Goal: Transaction & Acquisition: Download file/media

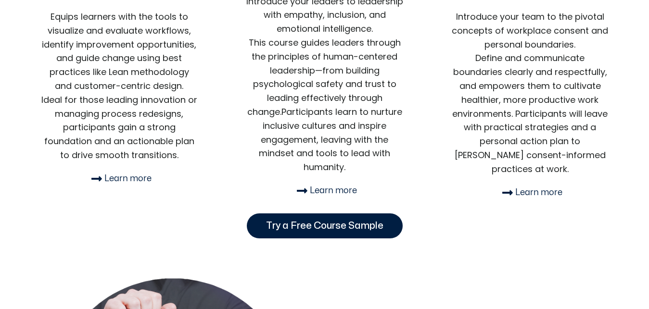
scroll to position [589, 0]
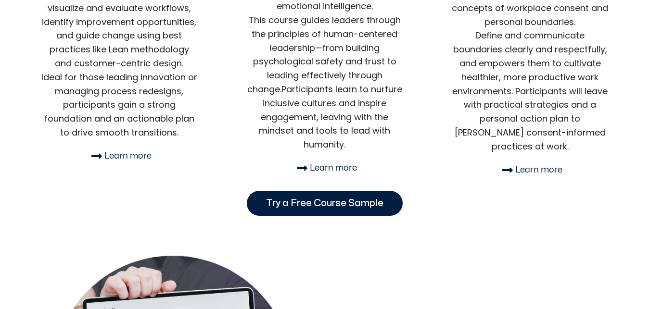
click at [264, 206] on link "Try a Free Course Sample" at bounding box center [325, 203] width 156 height 25
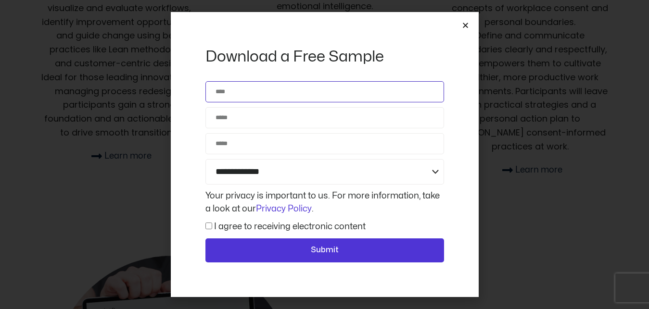
click at [257, 95] on input "Name" at bounding box center [325, 91] width 239 height 21
type input "**********"
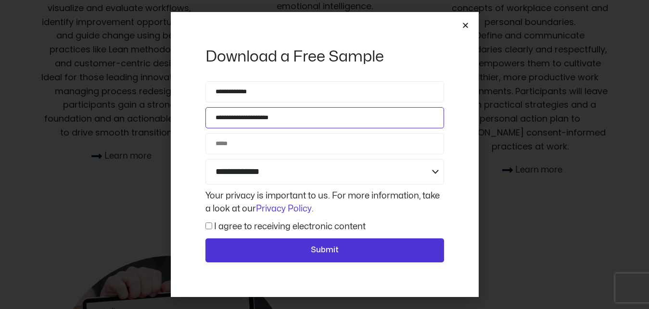
type input "**********"
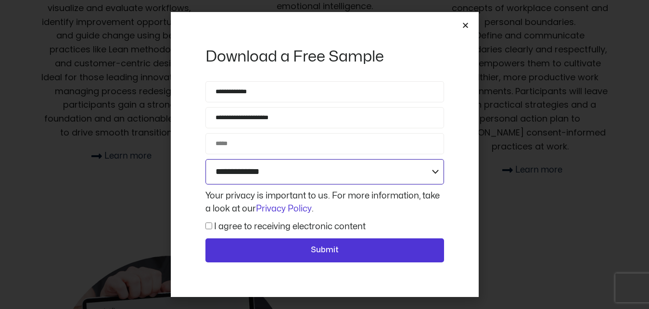
click at [420, 168] on select "**********" at bounding box center [325, 172] width 239 height 26
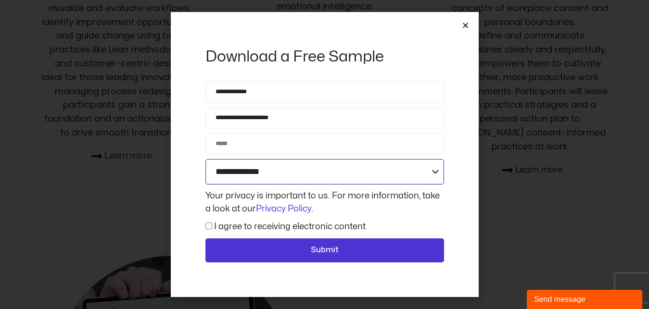
scroll to position [0, 0]
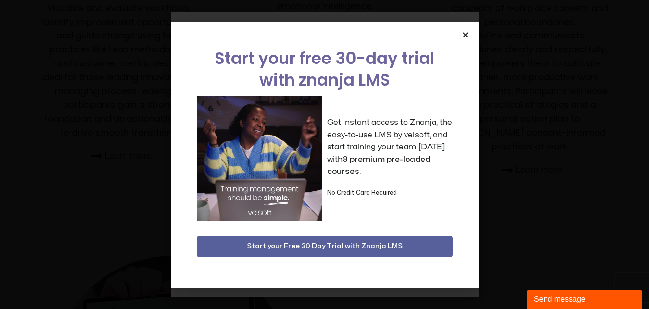
click at [206, 126] on img at bounding box center [260, 159] width 126 height 126
click at [383, 244] on span "Start your Free 30 Day Trial with Znanja LMS" at bounding box center [325, 247] width 156 height 12
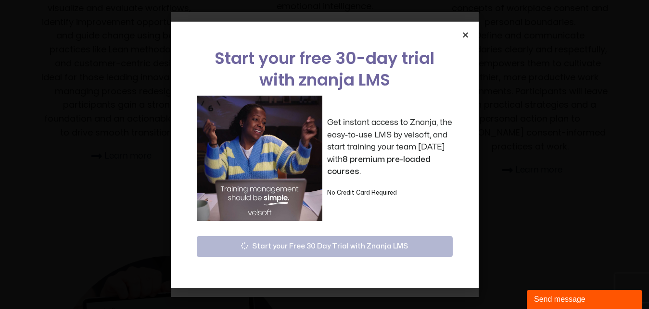
scroll to position [736, 0]
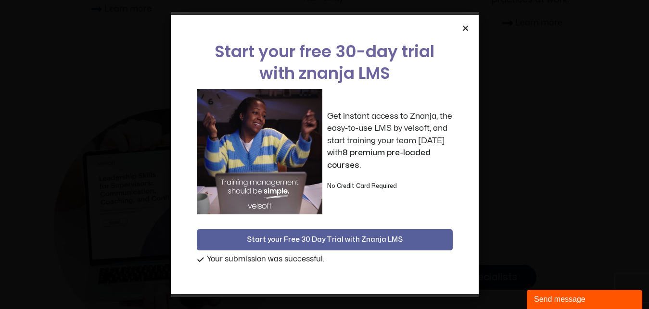
click at [283, 239] on span "Start your Free 30 Day Trial with Znanja LMS" at bounding box center [325, 240] width 156 height 12
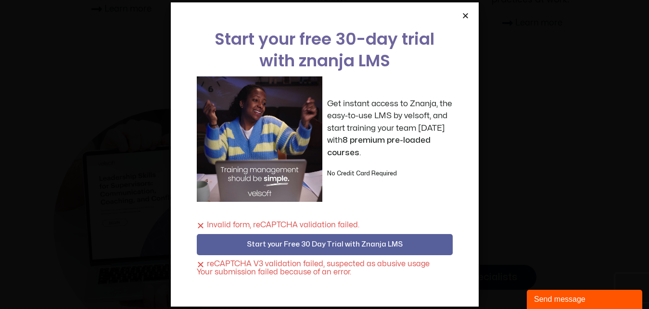
scroll to position [835, 0]
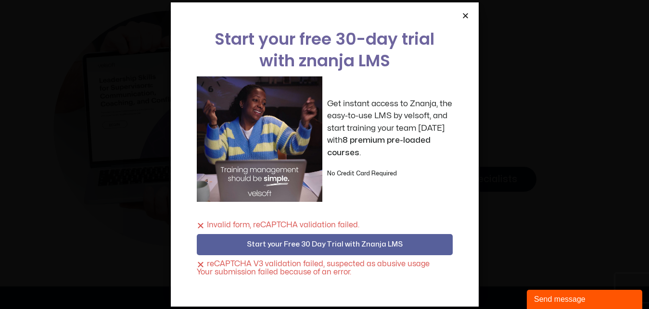
click at [465, 17] on icon "Close" at bounding box center [465, 15] width 7 height 7
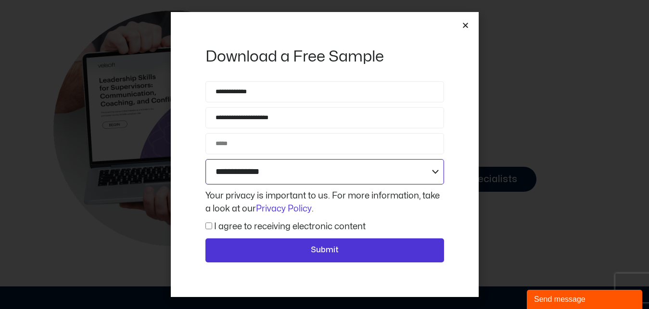
scroll to position [638, 0]
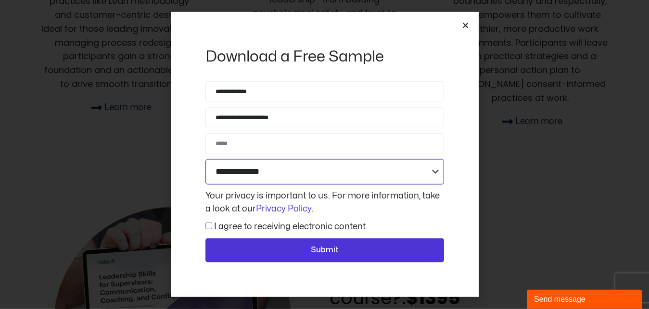
click at [283, 168] on select "**********" at bounding box center [325, 172] width 239 height 26
click option "**********" at bounding box center [0, 0] width 0 height 0
click at [251, 167] on select "**********" at bounding box center [325, 172] width 239 height 26
select select "**********"
click option "**********" at bounding box center [0, 0] width 0 height 0
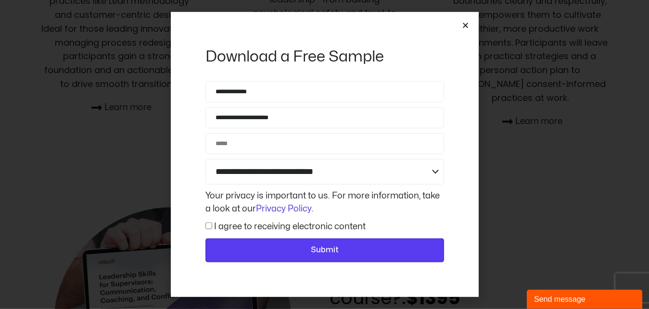
click at [297, 242] on button "Submit" at bounding box center [325, 251] width 239 height 24
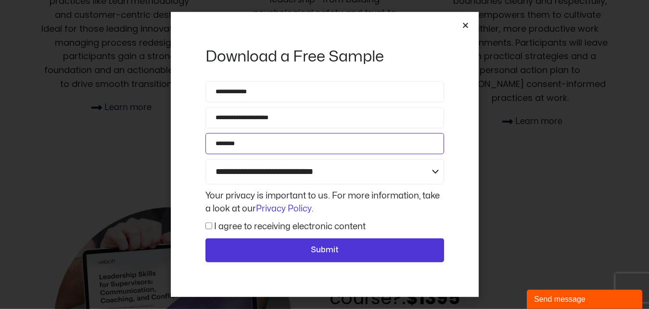
type input "********"
click at [271, 238] on div "**********" at bounding box center [325, 174] width 244 height 186
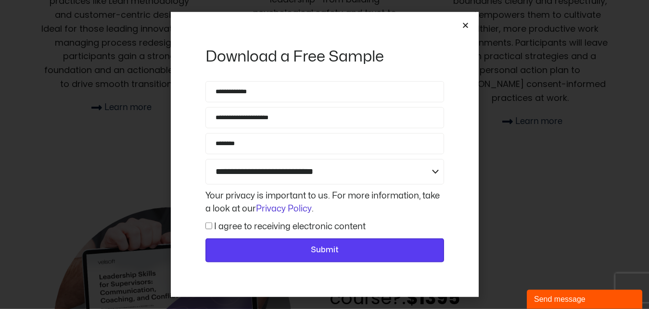
click at [271, 244] on button "Submit" at bounding box center [325, 251] width 239 height 24
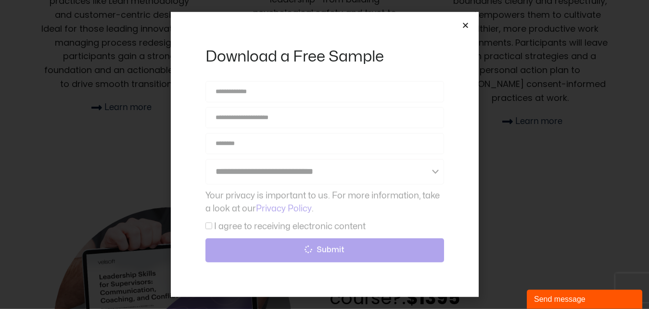
click at [218, 227] on label "I agree to receiving electronic content" at bounding box center [290, 227] width 152 height 8
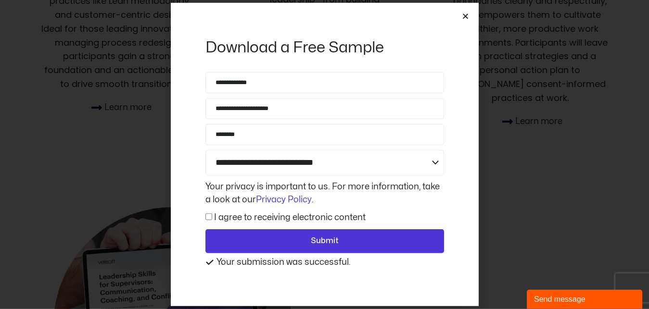
click at [210, 227] on div "**********" at bounding box center [325, 165] width 244 height 186
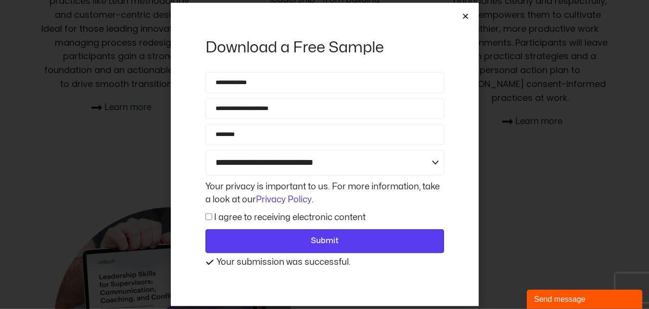
click at [229, 244] on span "Submit" at bounding box center [325, 241] width 214 height 13
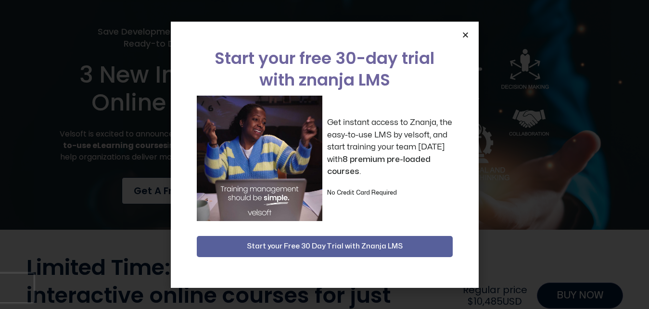
click at [294, 240] on button "Start your Free 30 Day Trial with Znanja LMS" at bounding box center [325, 246] width 256 height 21
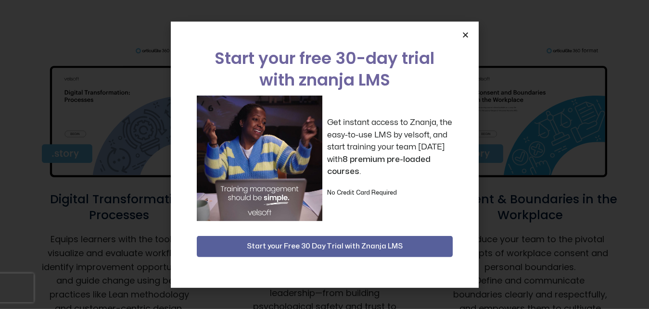
scroll to position [393, 0]
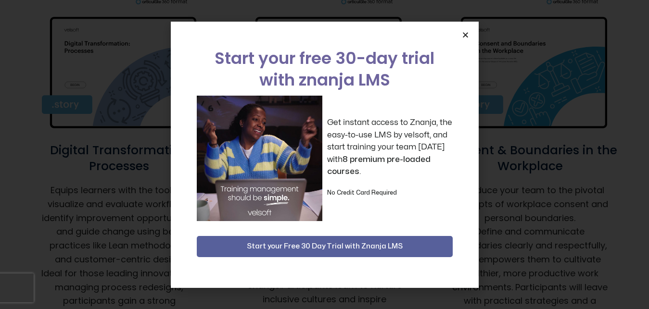
click at [466, 34] on icon "Close" at bounding box center [465, 34] width 7 height 7
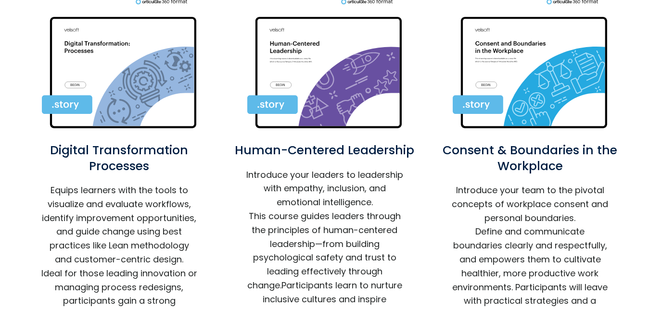
click at [110, 83] on img at bounding box center [119, 66] width 155 height 135
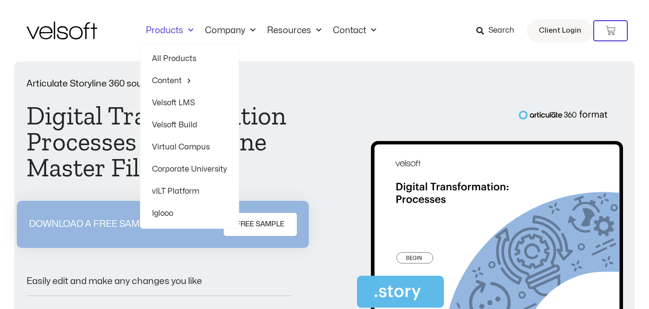
click at [172, 31] on link "Products" at bounding box center [169, 31] width 59 height 11
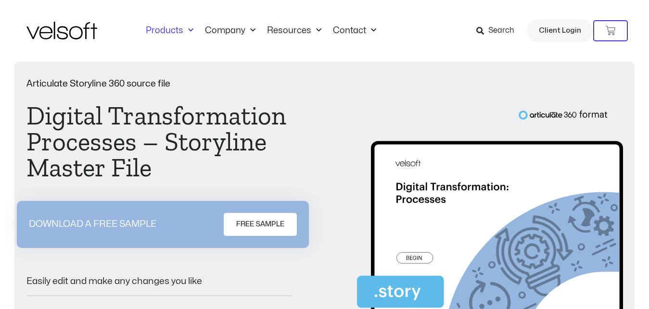
click at [170, 32] on link "Products" at bounding box center [169, 31] width 59 height 11
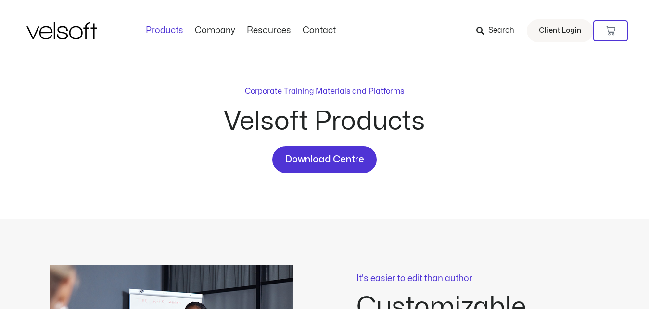
scroll to position [393, 0]
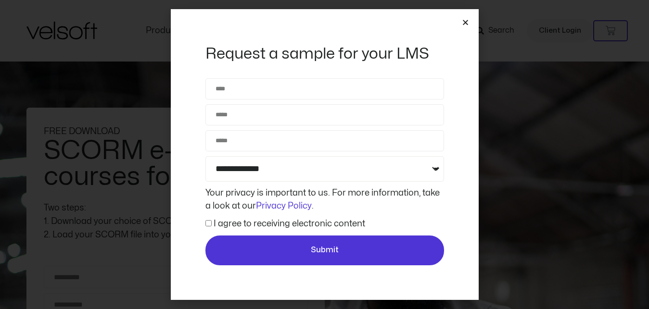
scroll to position [567, 0]
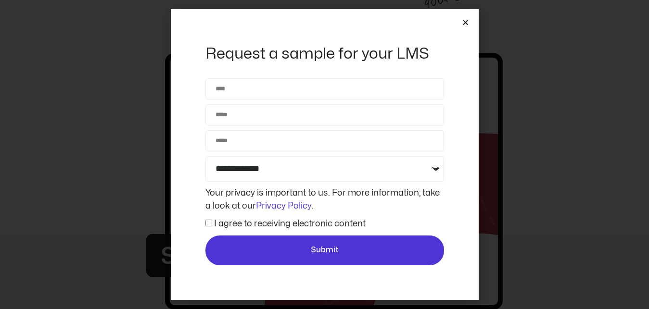
scroll to position [736, 0]
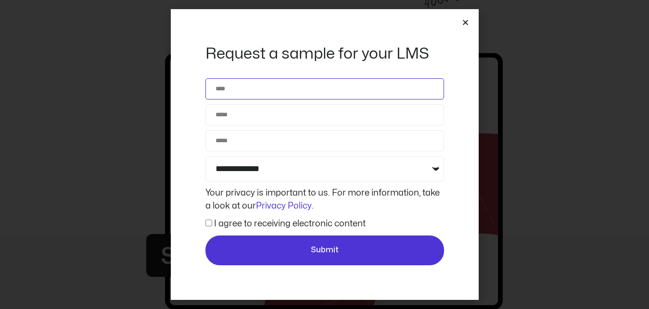
click at [266, 90] on input "Name" at bounding box center [325, 88] width 239 height 21
type input "*"
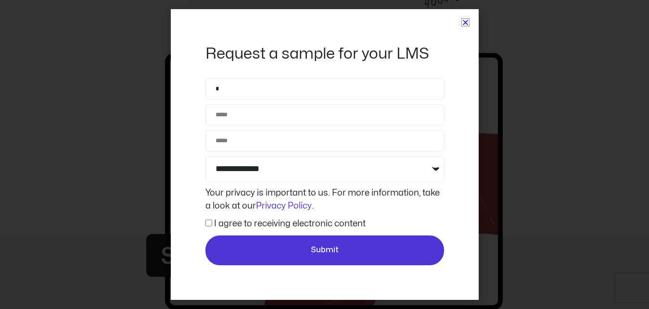
click at [462, 19] on link "Close" at bounding box center [465, 22] width 7 height 7
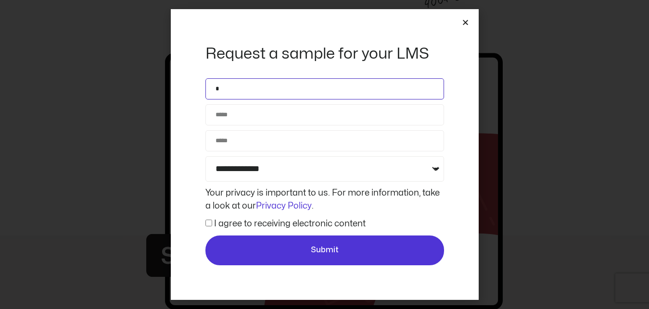
click at [235, 99] on input "*" at bounding box center [325, 88] width 239 height 21
click at [234, 94] on input "*" at bounding box center [325, 88] width 239 height 21
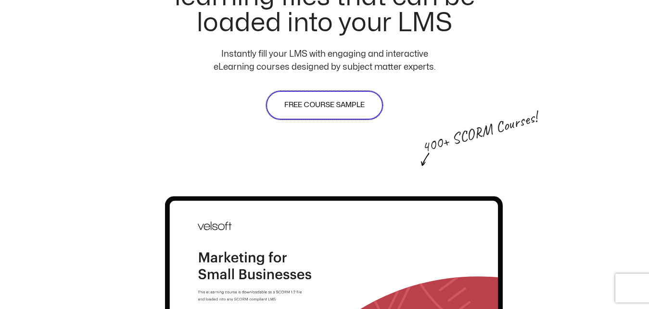
scroll to position [642, 0]
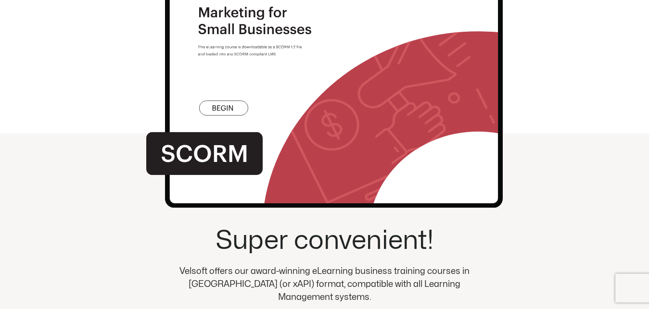
click at [232, 108] on img at bounding box center [324, 64] width 357 height 311
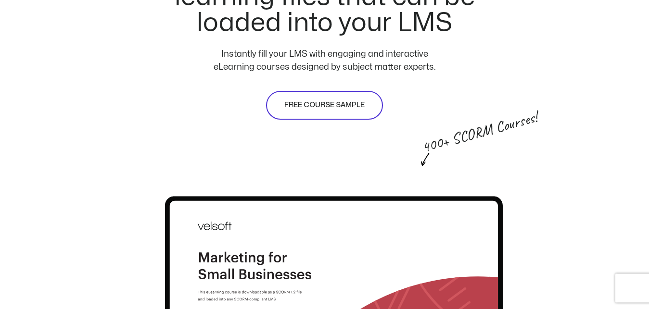
click at [303, 102] on span "FREE COURSE SAMPLE" at bounding box center [324, 106] width 80 height 12
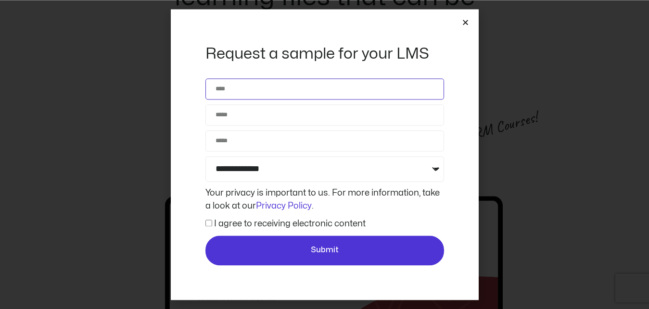
click at [284, 94] on input "Name" at bounding box center [325, 88] width 239 height 21
type input "**********"
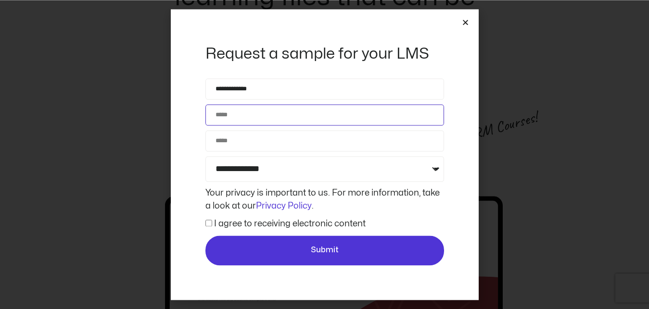
click at [248, 116] on input "Email" at bounding box center [325, 114] width 239 height 21
type input "**********"
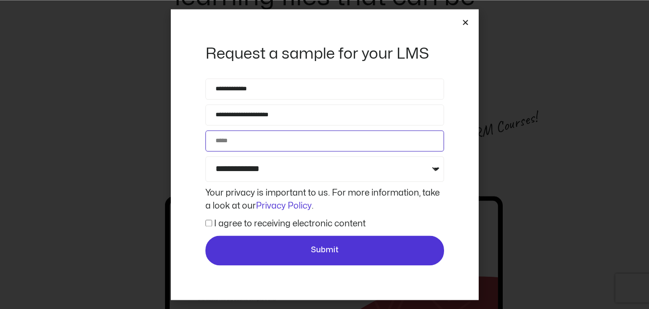
click at [258, 140] on input "Phone" at bounding box center [325, 140] width 239 height 21
type input "********"
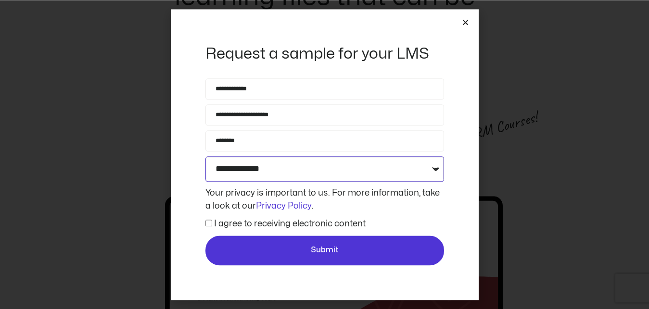
click at [252, 172] on select "**********" at bounding box center [325, 169] width 239 height 26
select select "**********"
click option "**********" at bounding box center [0, 0] width 0 height 0
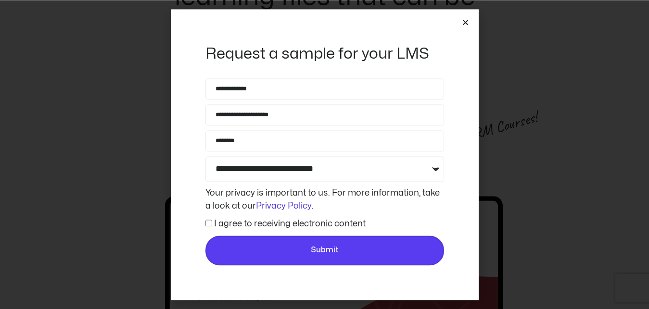
click at [322, 253] on span "Submit" at bounding box center [325, 250] width 28 height 13
click at [299, 248] on span "Submit" at bounding box center [324, 250] width 221 height 13
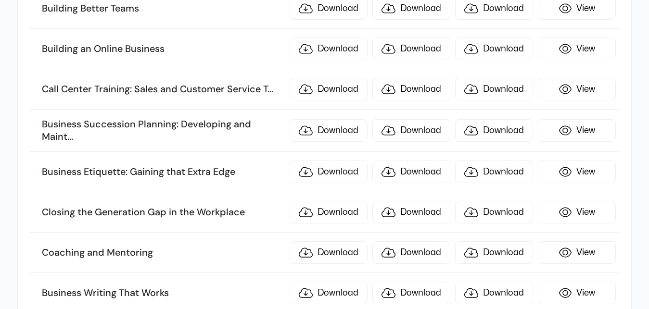
scroll to position [835, 0]
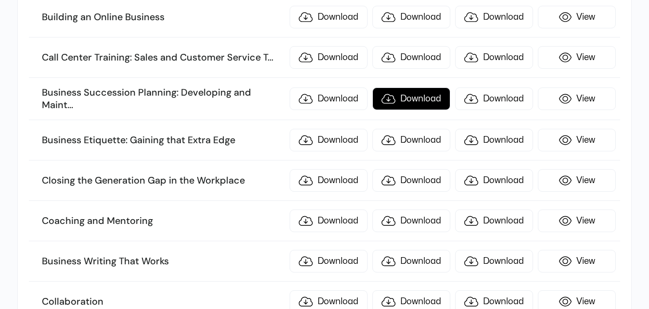
click at [419, 98] on link "Download" at bounding box center [412, 99] width 78 height 23
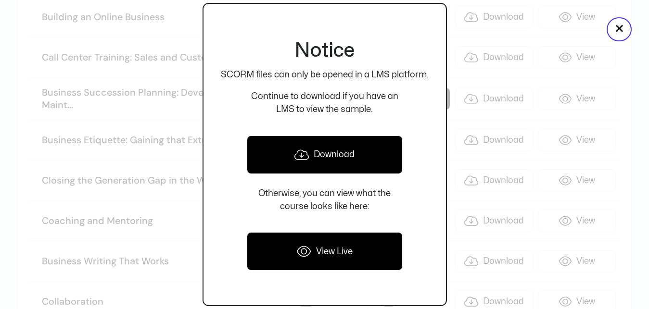
click at [419, 98] on p "Continue to download if you have an LMS to view the sample." at bounding box center [325, 103] width 208 height 26
click at [317, 155] on link "Download" at bounding box center [325, 155] width 156 height 39
click at [337, 160] on link "Download" at bounding box center [325, 155] width 156 height 39
click at [352, 240] on link "View Live" at bounding box center [325, 251] width 156 height 39
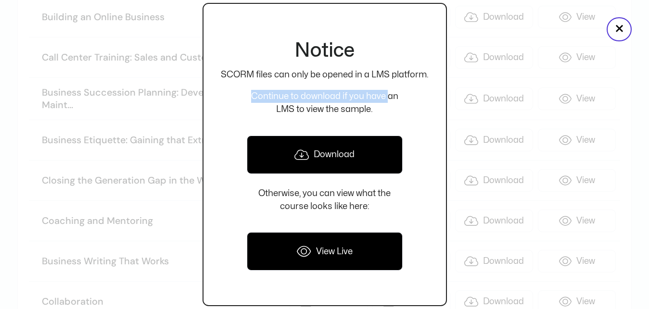
click at [471, 39] on div at bounding box center [324, 154] width 649 height 309
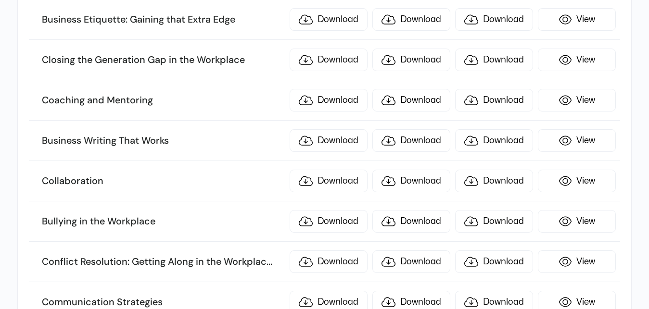
scroll to position [1031, 0]
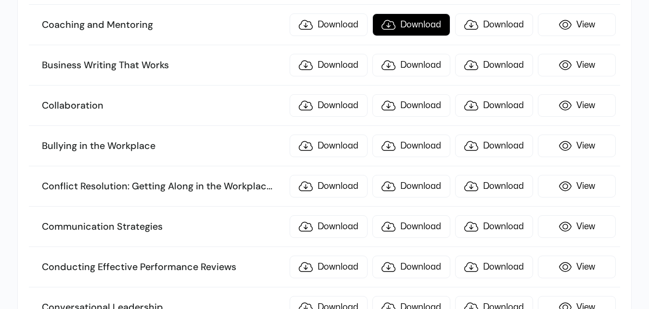
click at [409, 25] on link "Download" at bounding box center [412, 24] width 78 height 23
click at [0, 0] on div "Notice SCORM files can only be opened in a LMS platform. Continue to download i…" at bounding box center [0, 0] width 0 height 0
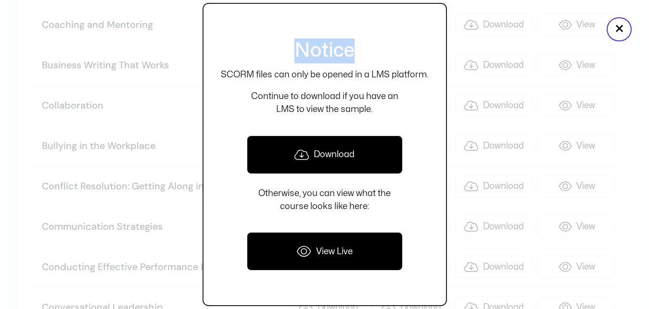
click at [329, 165] on link "Download" at bounding box center [325, 155] width 156 height 39
click at [346, 163] on link "Download" at bounding box center [325, 155] width 156 height 39
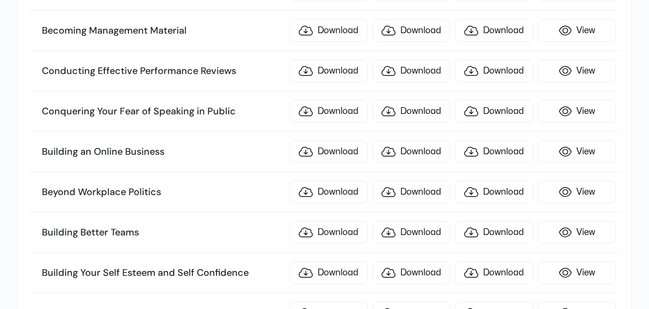
scroll to position [1424, 0]
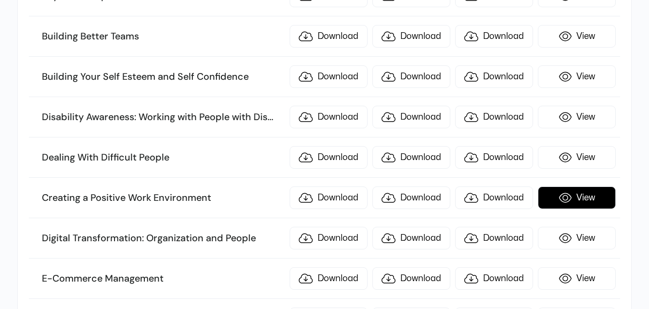
click at [587, 196] on link "View" at bounding box center [577, 198] width 78 height 23
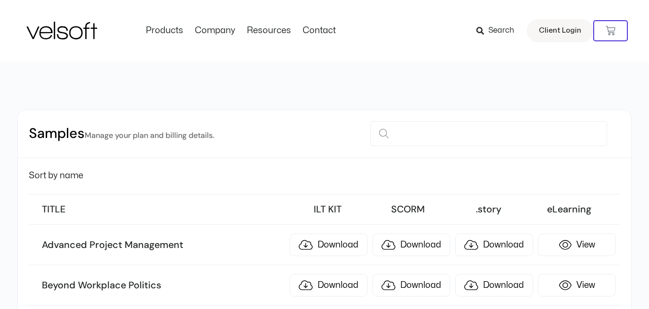
scroll to position [196, 0]
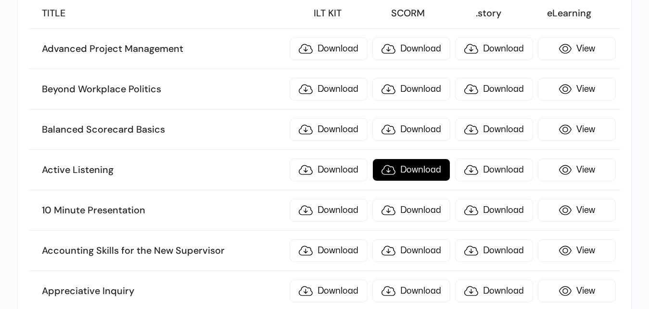
click at [418, 171] on link "Download" at bounding box center [412, 170] width 78 height 23
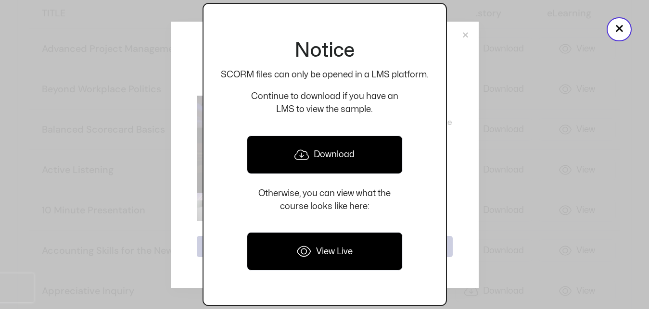
click at [325, 161] on link "Download" at bounding box center [325, 155] width 156 height 39
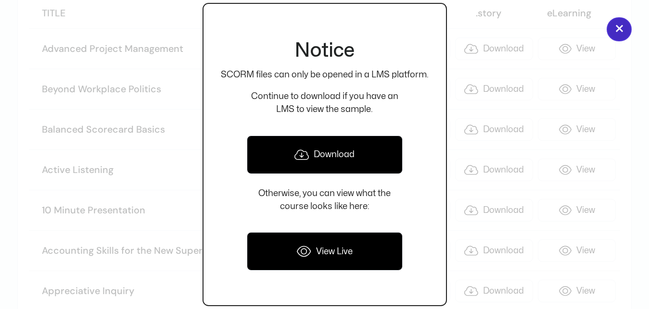
click at [495, 71] on div at bounding box center [324, 154] width 649 height 309
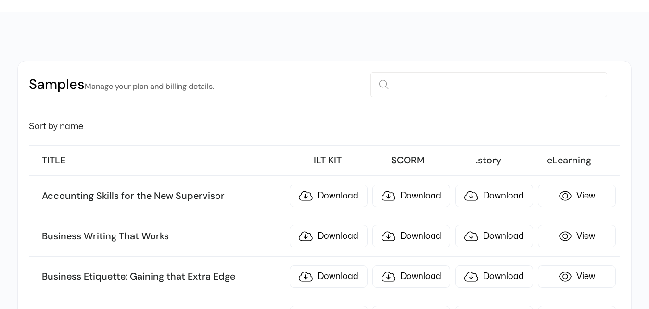
scroll to position [49, 0]
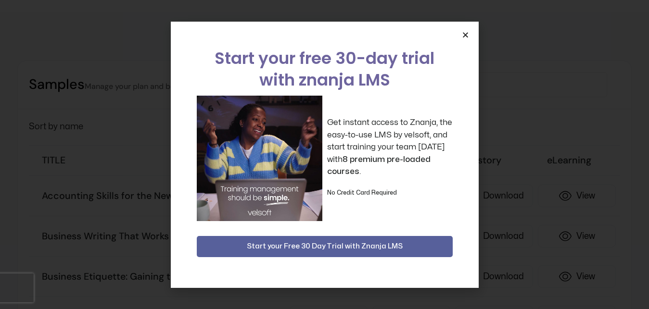
click at [466, 36] on icon "Close" at bounding box center [465, 34] width 7 height 7
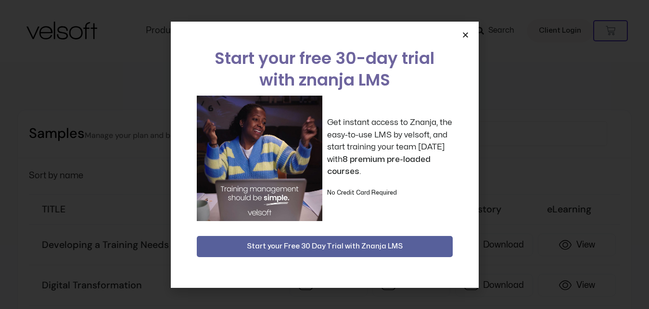
scroll to position [245, 0]
click at [464, 36] on icon "Close" at bounding box center [465, 34] width 7 height 7
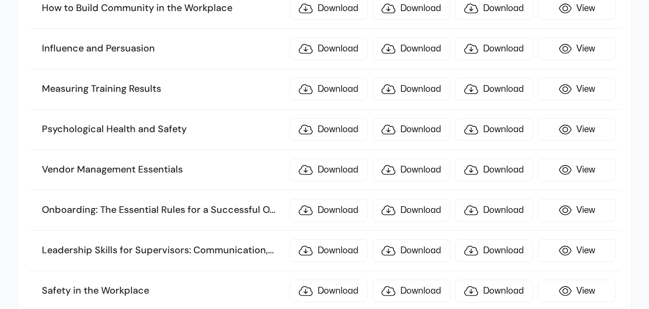
scroll to position [3829, 0]
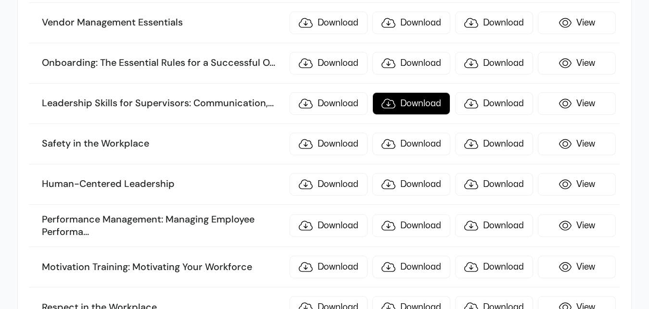
click at [415, 100] on link "Download" at bounding box center [412, 103] width 78 height 23
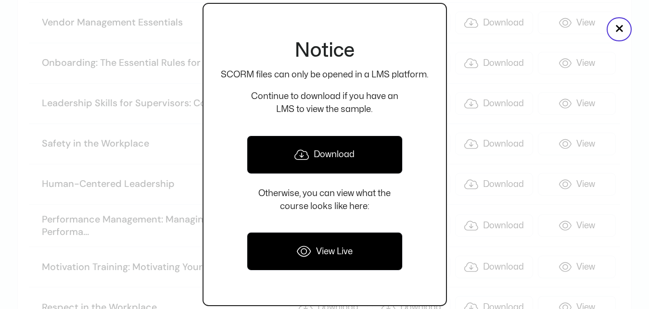
click at [315, 154] on link "Download" at bounding box center [325, 155] width 156 height 39
click at [628, 29] on button "×" at bounding box center [619, 29] width 25 height 24
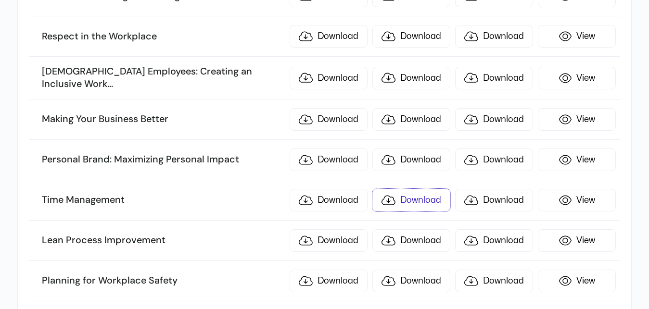
scroll to position [3953, 0]
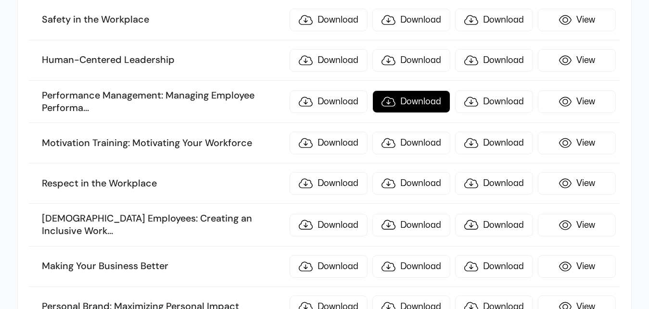
click at [422, 94] on link "Download" at bounding box center [412, 101] width 78 height 23
click at [0, 0] on div "Notice SCORM files can only be opened in a LMS platform. Continue to download i…" at bounding box center [0, 0] width 0 height 0
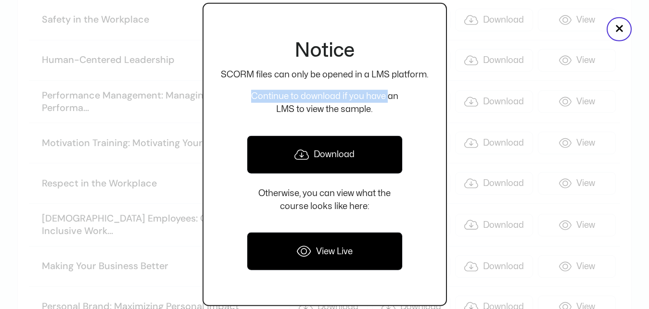
click at [347, 159] on link "Download" at bounding box center [325, 155] width 156 height 39
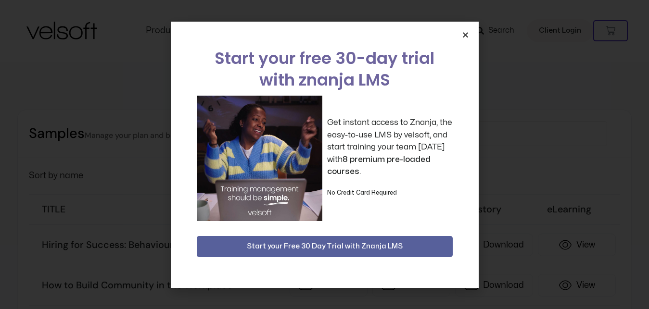
click at [464, 37] on icon "Close" at bounding box center [465, 34] width 7 height 7
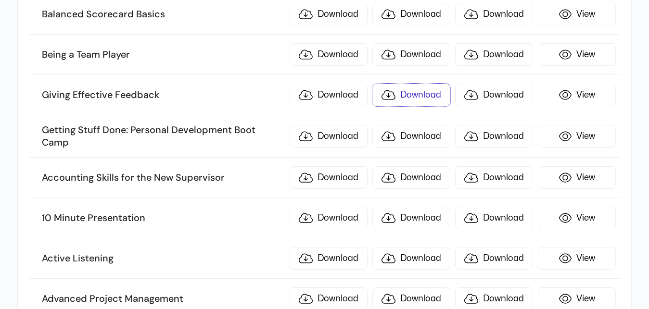
scroll to position [491, 0]
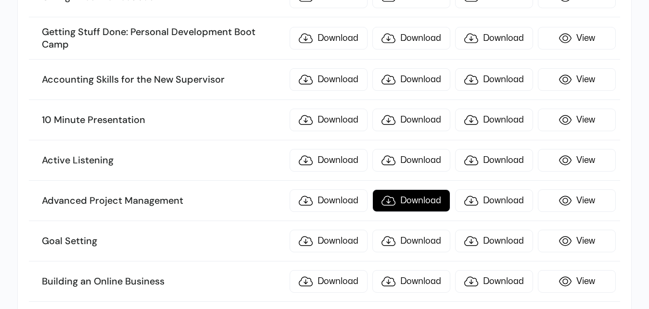
click at [418, 198] on link "Download" at bounding box center [412, 201] width 78 height 23
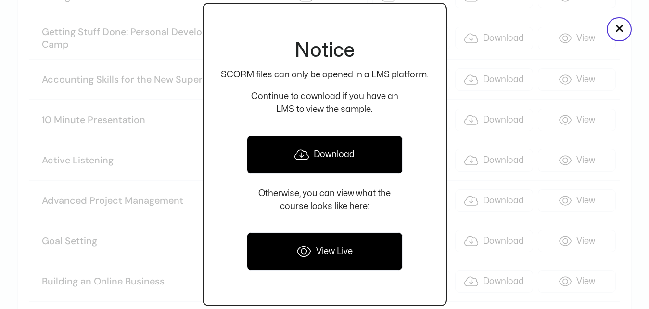
click at [309, 157] on icon at bounding box center [302, 155] width 14 height 12
